Goal: Task Accomplishment & Management: Use online tool/utility

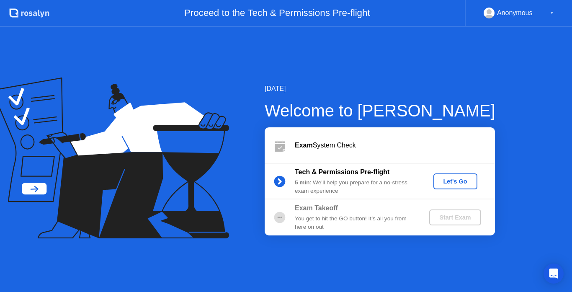
click at [445, 178] on div "Let's Go" at bounding box center [455, 181] width 37 height 7
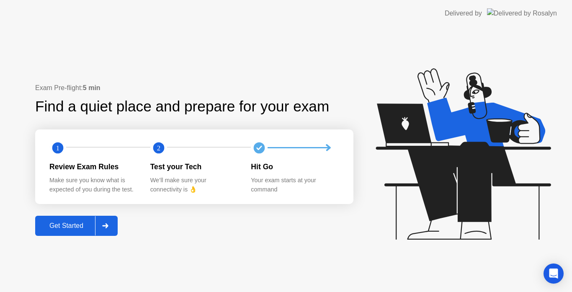
click at [76, 223] on div "Get Started" at bounding box center [66, 226] width 57 height 8
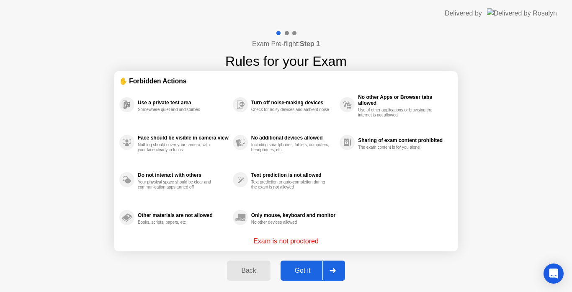
click at [293, 270] on div "Got it" at bounding box center [302, 271] width 39 height 8
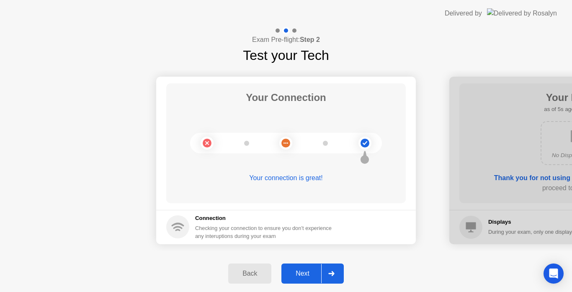
click at [293, 270] on div "Next" at bounding box center [302, 274] width 37 height 8
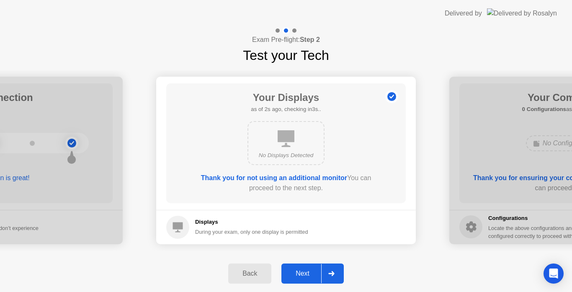
click at [293, 270] on div "Next" at bounding box center [302, 274] width 37 height 8
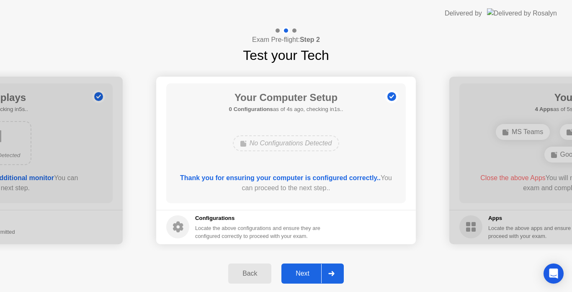
click at [293, 270] on div "Next" at bounding box center [302, 274] width 37 height 8
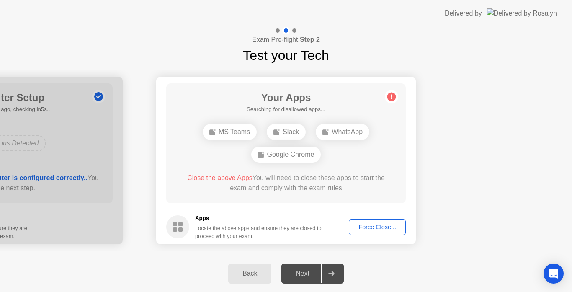
click at [357, 231] on button "Force Close..." at bounding box center [377, 227] width 57 height 16
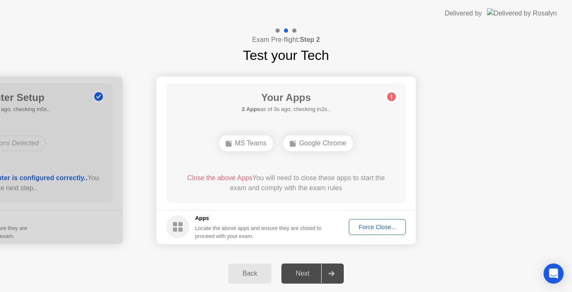
click at [361, 225] on div "Force Close..." at bounding box center [377, 227] width 51 height 7
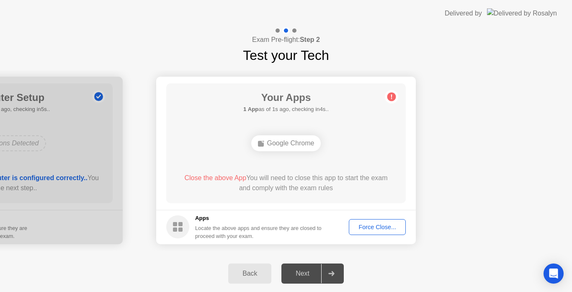
click at [311, 273] on div "Next" at bounding box center [302, 274] width 37 height 8
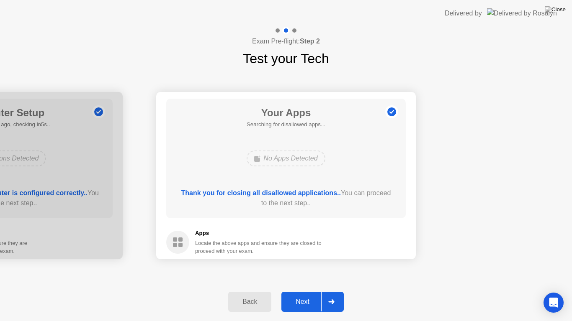
click at [305, 291] on div "Next" at bounding box center [302, 302] width 37 height 8
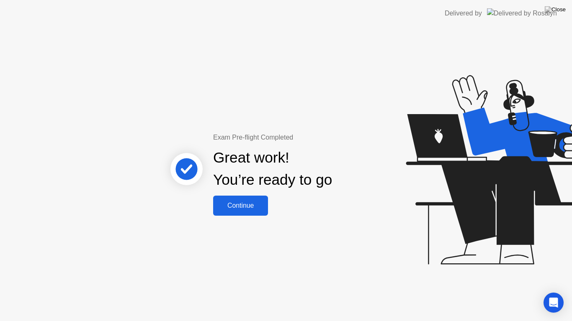
click at [240, 214] on button "Continue" at bounding box center [240, 206] width 55 height 20
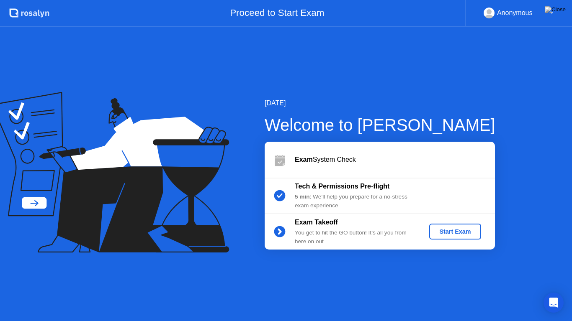
click at [445, 233] on div "Start Exam" at bounding box center [454, 232] width 45 height 7
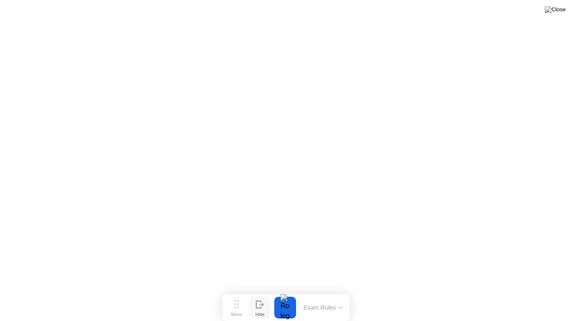
click at [260, 291] on icon at bounding box center [258, 304] width 5 height 7
click at [568, 291] on div at bounding box center [565, 308] width 18 height 22
click at [560, 11] on img at bounding box center [555, 9] width 21 height 7
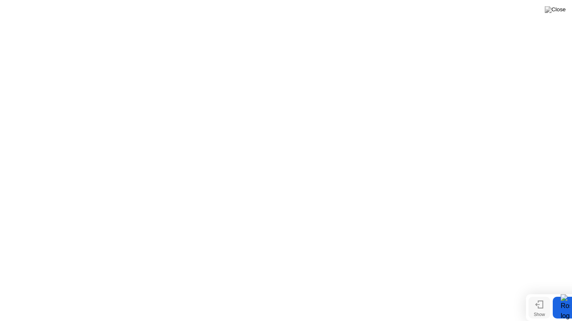
click at [541, 291] on icon at bounding box center [539, 305] width 8 height 8
click at [284, 291] on div at bounding box center [285, 308] width 18 height 22
click at [304, 291] on button "Exam Rules" at bounding box center [323, 308] width 44 height 8
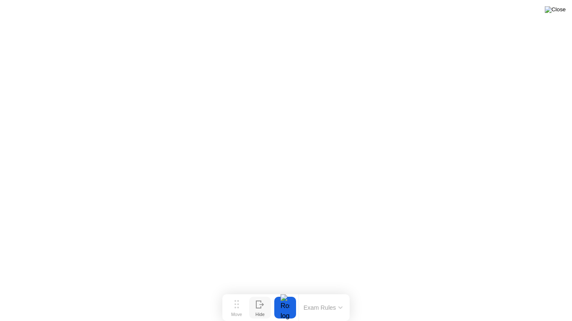
click at [560, 13] on img at bounding box center [555, 9] width 21 height 7
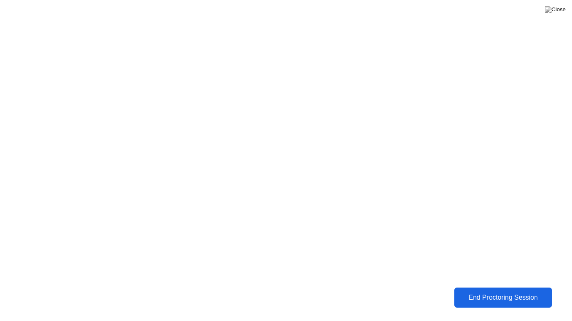
click at [479, 291] on div "End Proctoring Session" at bounding box center [503, 298] width 93 height 8
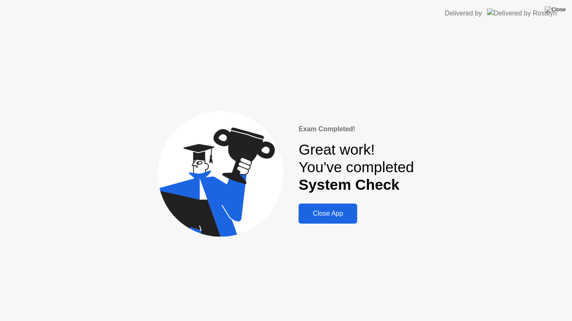
click at [334, 216] on div "Close App" at bounding box center [328, 214] width 54 height 8
